Goal: Communication & Community: Connect with others

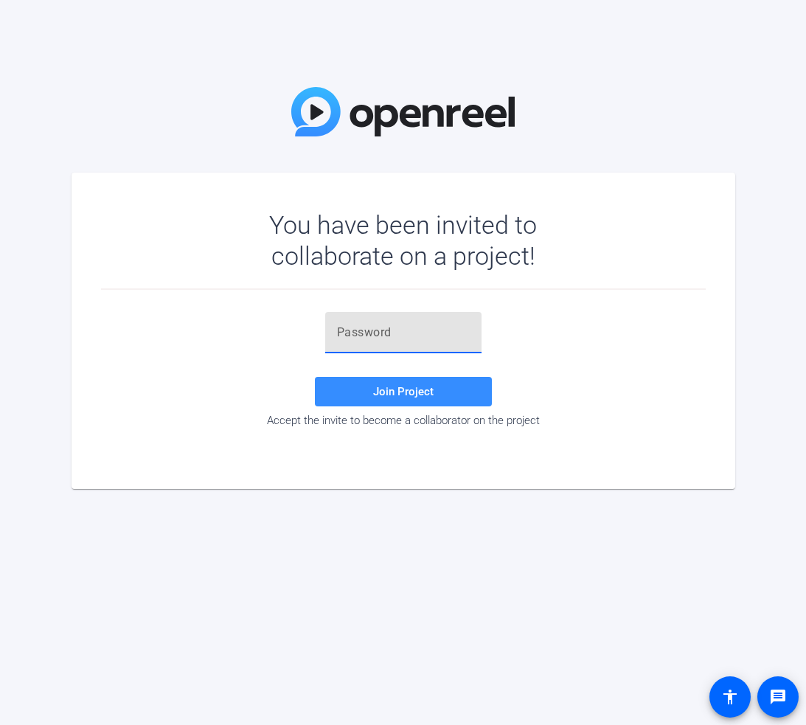
click at [364, 333] on input "text" at bounding box center [403, 333] width 133 height 18
paste input "hJ-l6!"
type input "hJ-l6!"
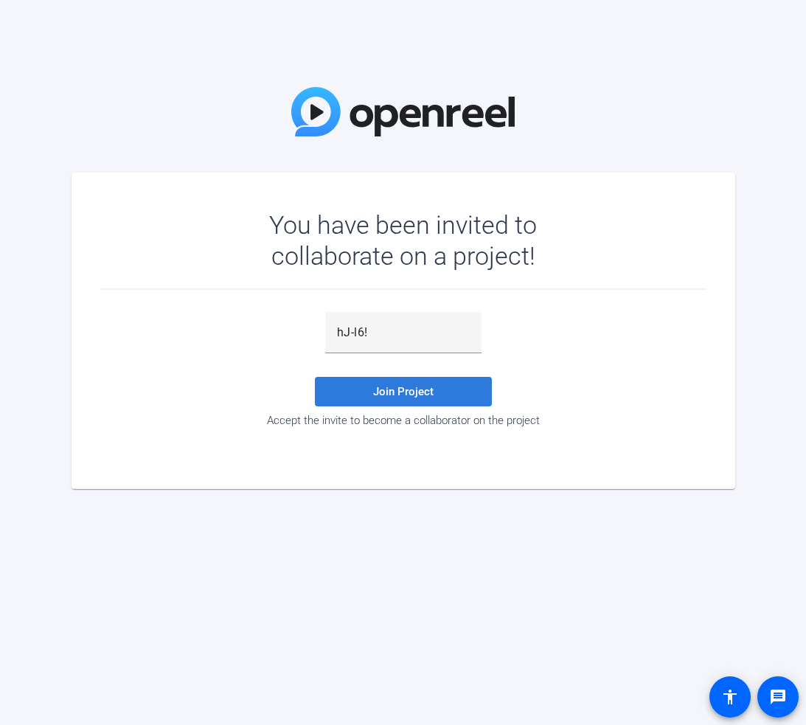
click at [358, 397] on span at bounding box center [403, 391] width 177 height 35
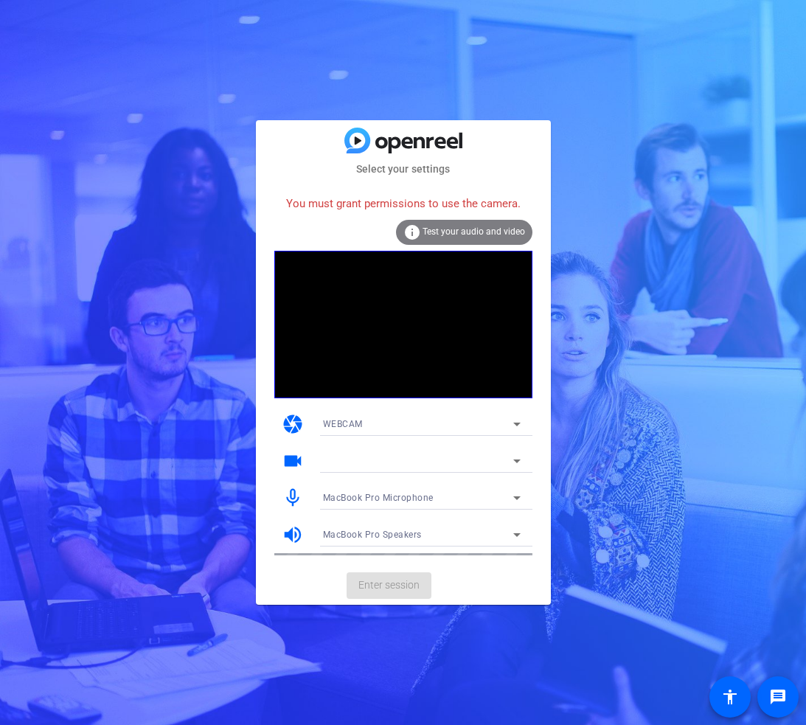
click at [473, 234] on span "Test your audio and video" at bounding box center [474, 231] width 102 height 10
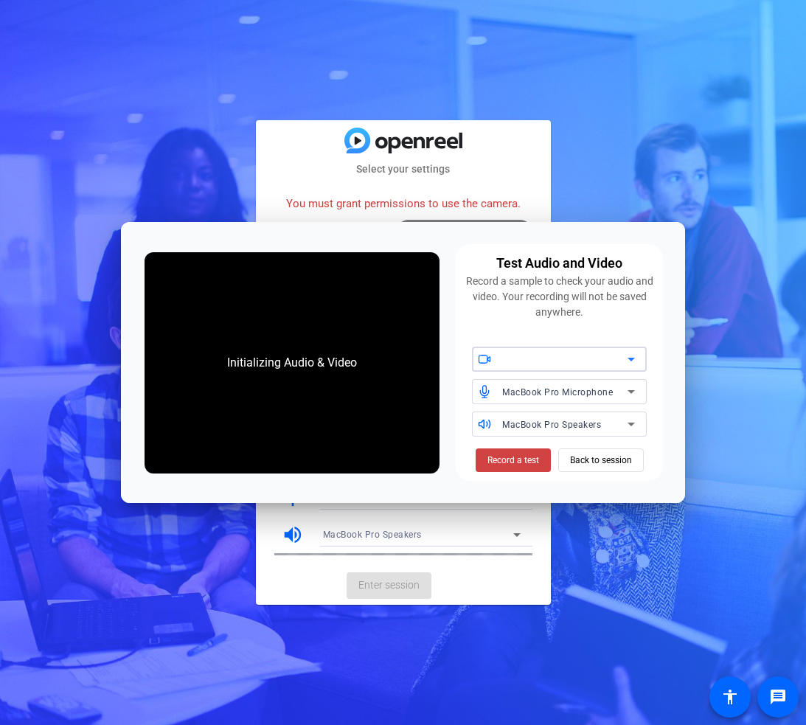
click at [563, 364] on div at bounding box center [564, 359] width 125 height 18
click at [593, 461] on span "Back to session" at bounding box center [601, 460] width 62 height 28
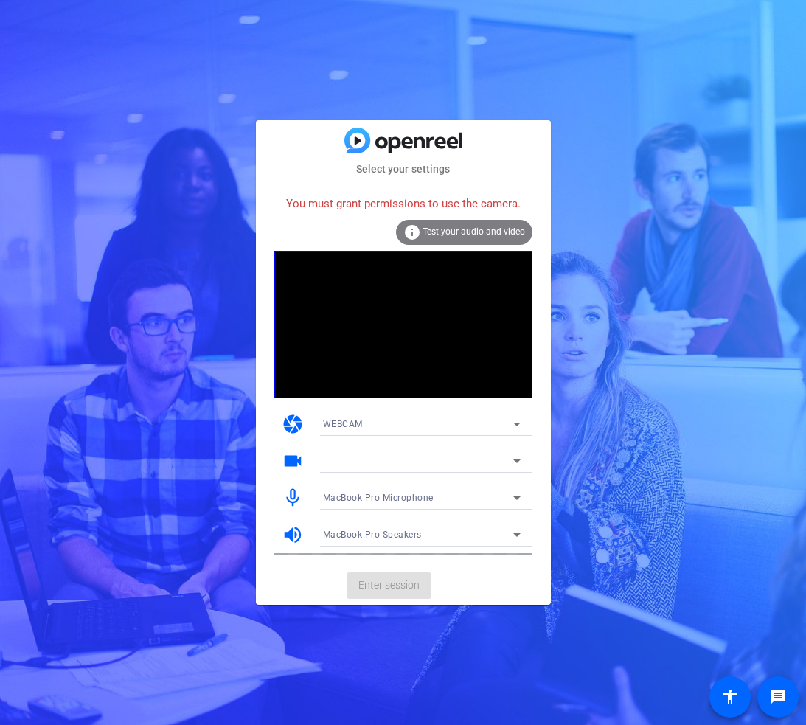
click at [395, 580] on mat-card-actions "Enter session" at bounding box center [403, 585] width 295 height 38
click at [393, 584] on mat-card-actions "Enter session" at bounding box center [403, 585] width 295 height 38
click at [342, 422] on span "WEBCAM" at bounding box center [343, 424] width 40 height 10
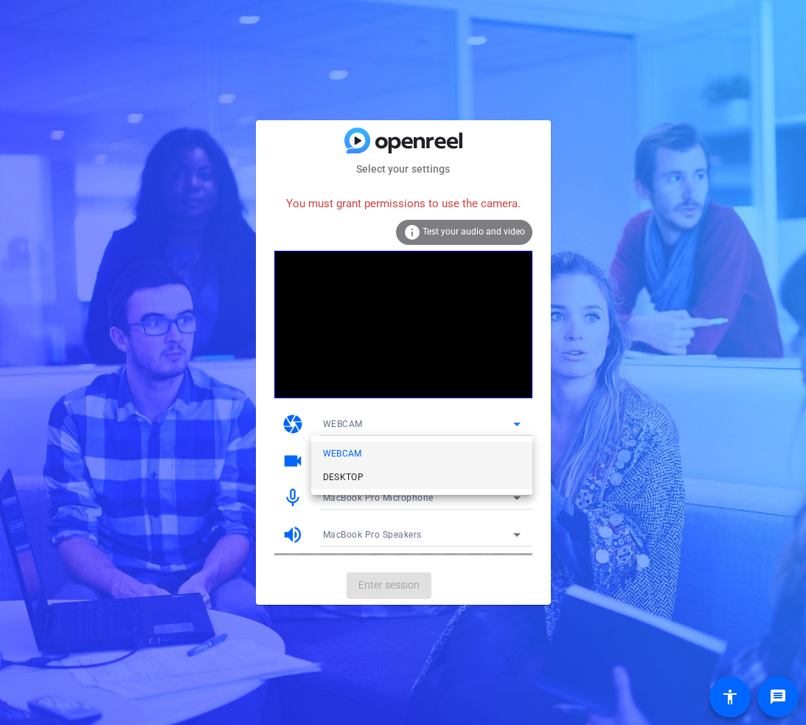
click at [349, 475] on span "DESKTOP" at bounding box center [343, 477] width 41 height 18
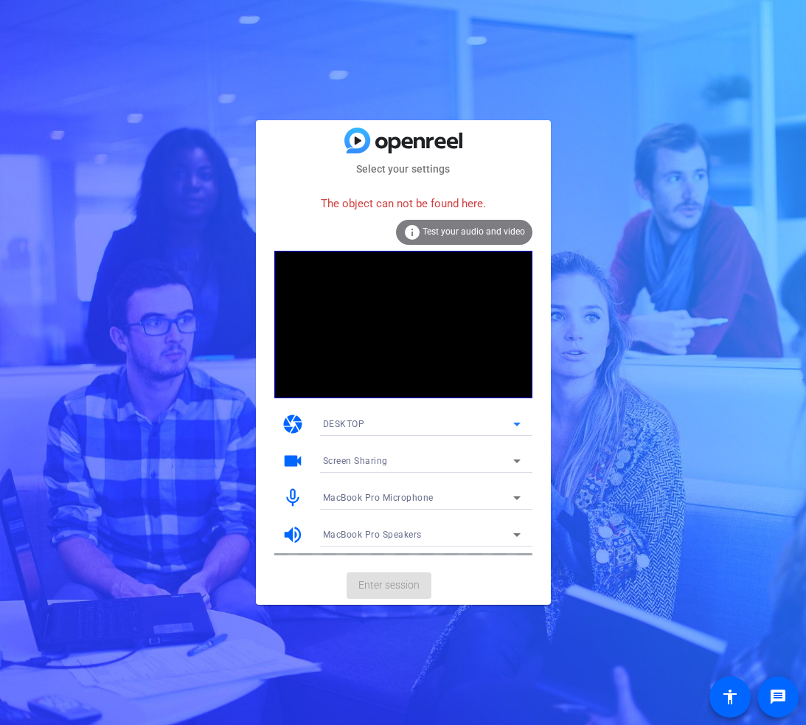
click at [344, 423] on span "DESKTOP" at bounding box center [344, 424] width 42 height 10
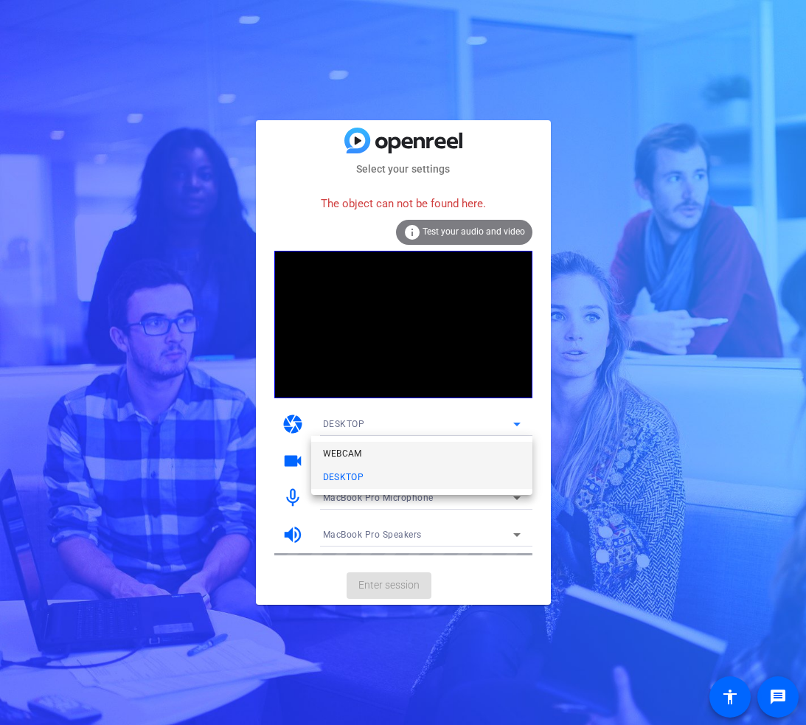
click at [334, 456] on span "WEBCAM" at bounding box center [342, 454] width 39 height 18
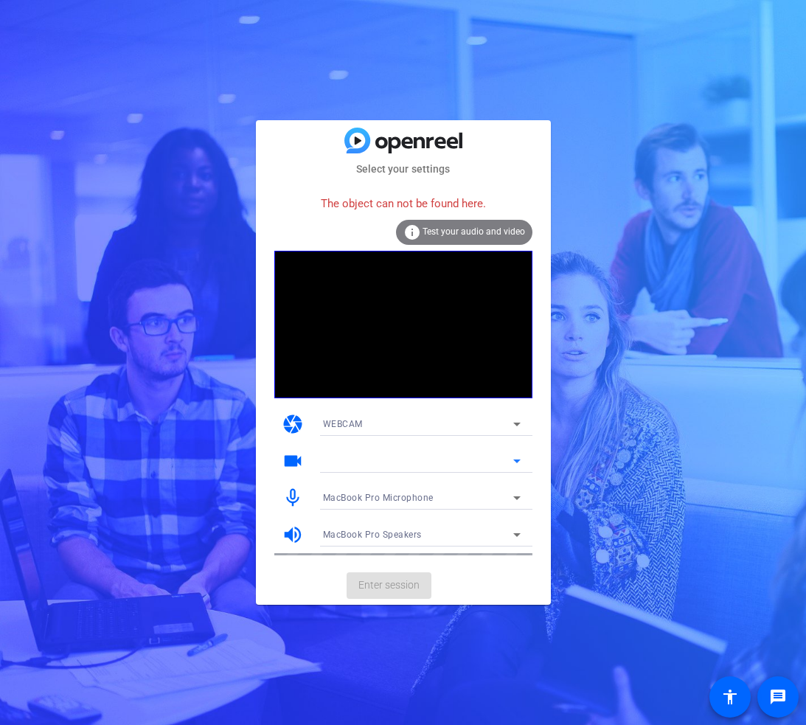
click at [341, 458] on div at bounding box center [418, 461] width 190 height 18
click at [350, 501] on span "MacBook Pro Microphone" at bounding box center [378, 498] width 111 height 10
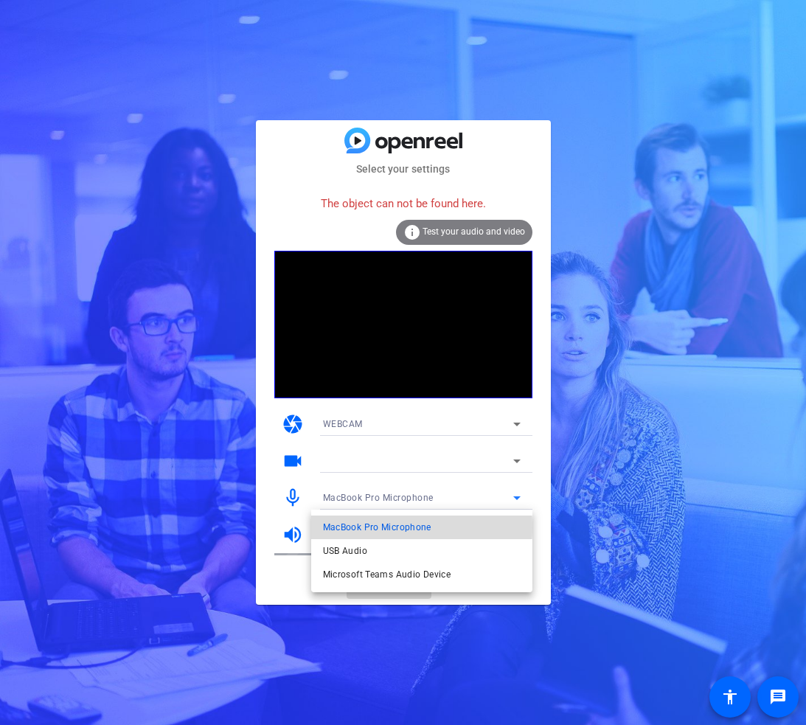
click at [353, 527] on span "MacBook Pro Microphone" at bounding box center [377, 527] width 108 height 18
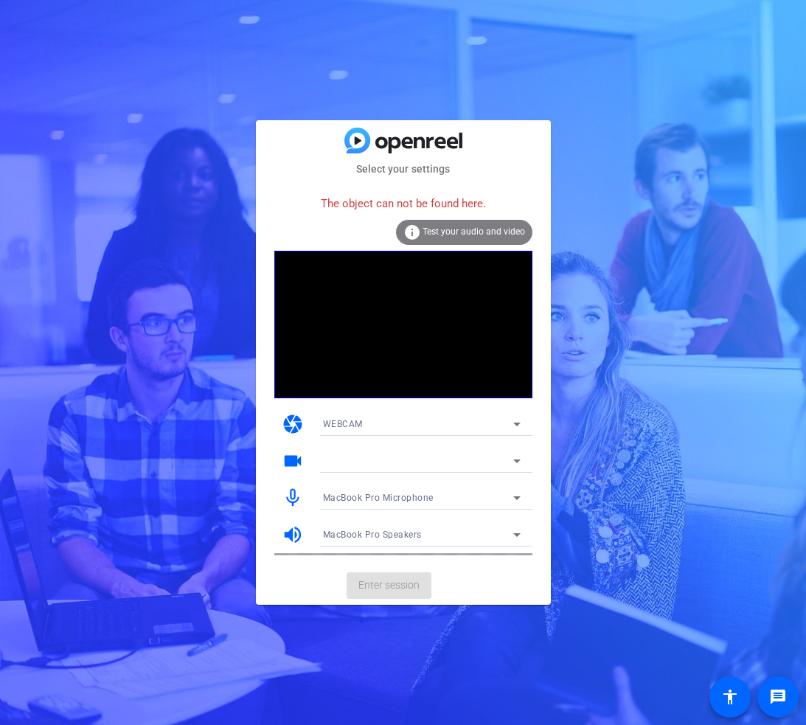
click at [369, 591] on mat-card-actions "Enter session" at bounding box center [403, 585] width 295 height 38
click at [370, 591] on mat-card-actions "Enter session" at bounding box center [403, 585] width 295 height 38
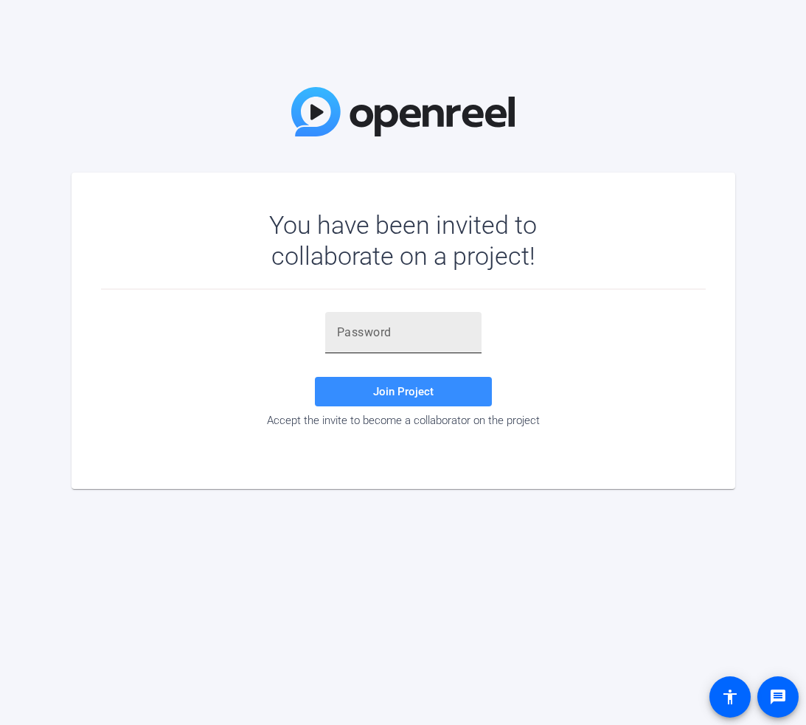
click at [408, 335] on input "text" at bounding box center [403, 333] width 133 height 18
paste input "hJ-l6!"
type input "hJ-l6!"
click at [391, 393] on span "Join Project" at bounding box center [403, 391] width 60 height 13
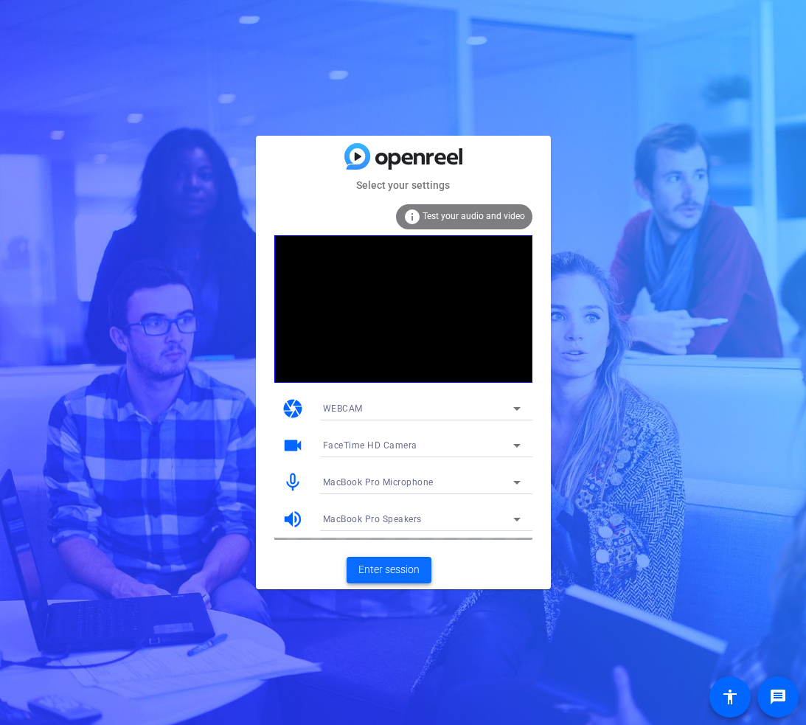
click at [383, 569] on span "Enter session" at bounding box center [388, 569] width 61 height 15
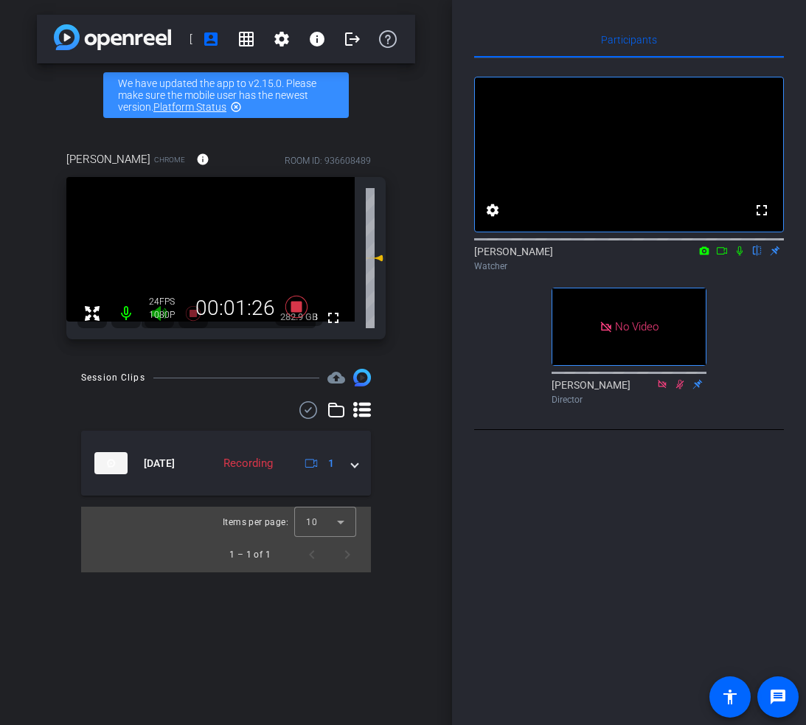
click at [740, 251] on icon at bounding box center [740, 251] width 12 height 10
click at [705, 251] on icon at bounding box center [705, 250] width 10 height 8
click at [721, 252] on div at bounding box center [403, 362] width 806 height 725
click at [721, 252] on icon at bounding box center [722, 251] width 12 height 10
click at [757, 256] on icon at bounding box center [757, 251] width 12 height 10
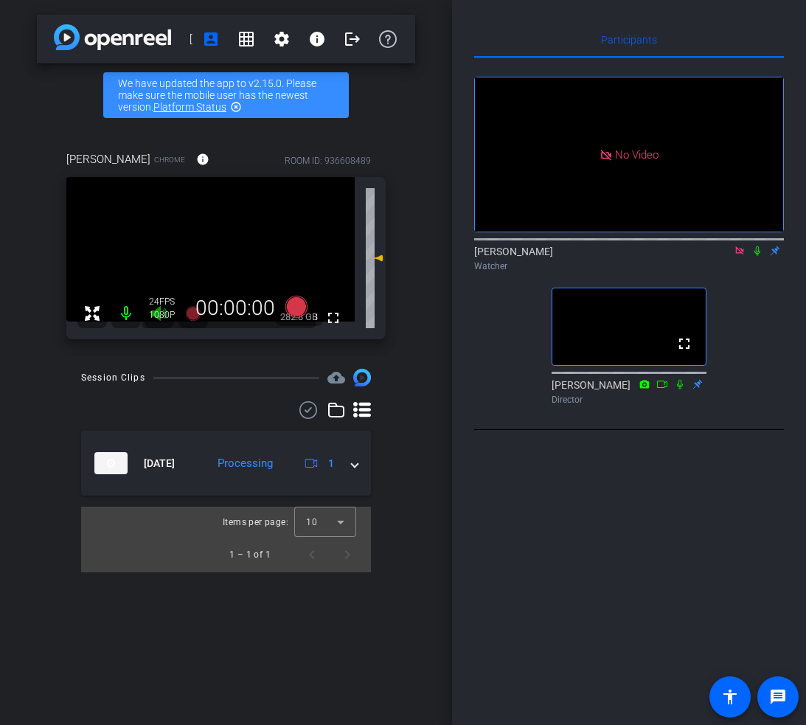
click at [742, 256] on icon at bounding box center [740, 251] width 12 height 10
click at [705, 254] on icon at bounding box center [705, 250] width 10 height 8
click at [722, 328] on div at bounding box center [403, 362] width 806 height 725
click at [722, 256] on icon at bounding box center [722, 251] width 12 height 10
click at [756, 256] on icon at bounding box center [757, 251] width 12 height 10
